Goal: Find specific page/section: Find specific page/section

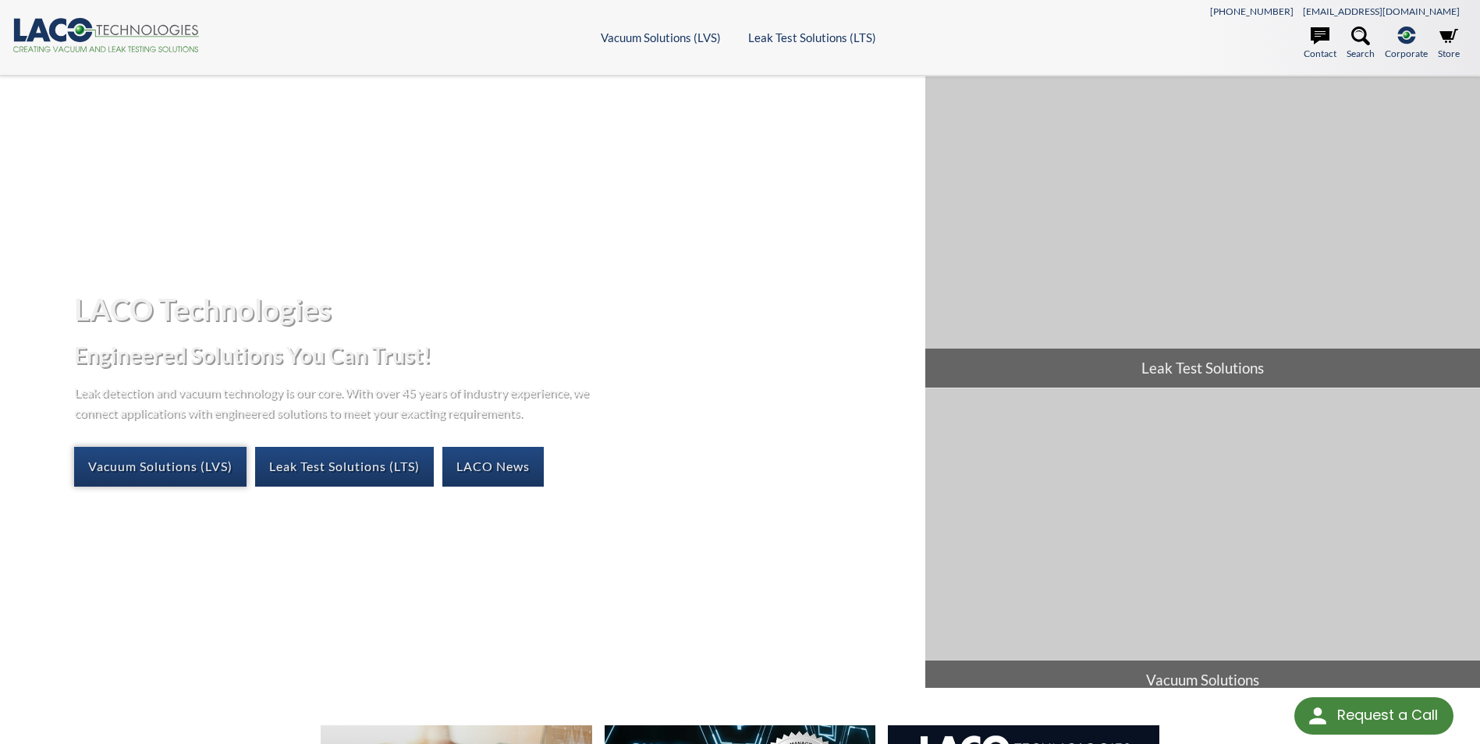
click at [172, 473] on link "Vacuum Solutions (LVS)" at bounding box center [160, 466] width 172 height 39
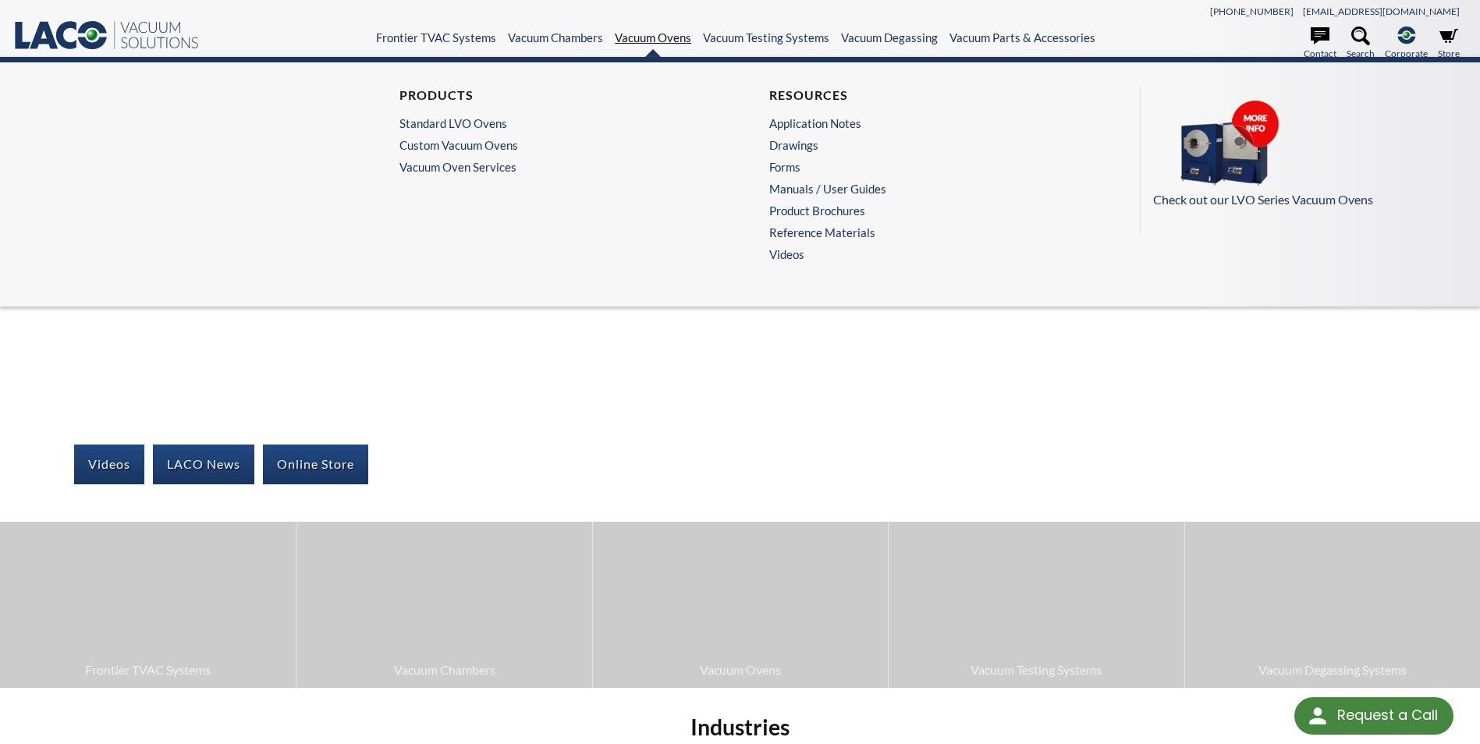
click at [644, 37] on link "Vacuum Ovens" at bounding box center [653, 37] width 76 height 14
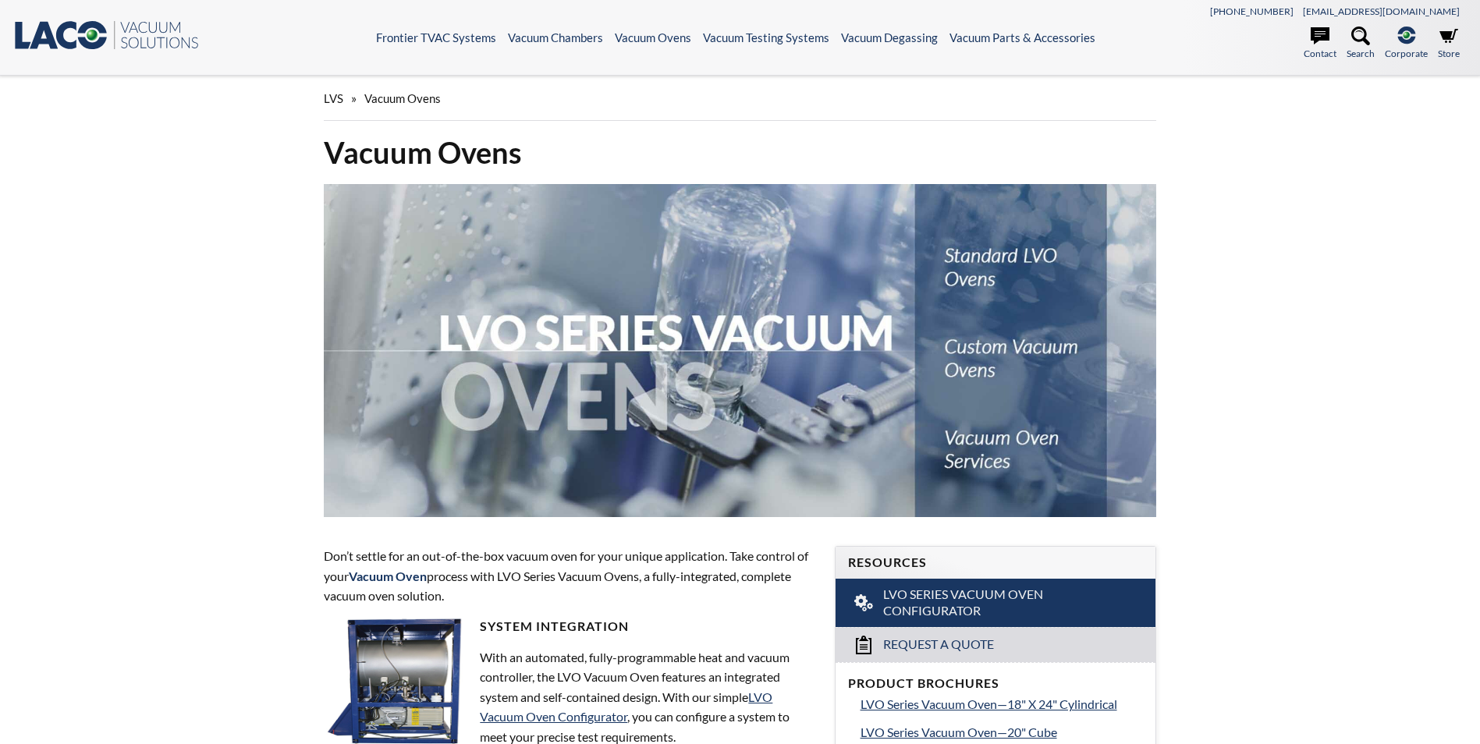
select select "Language Translate Widget"
